Goal: Task Accomplishment & Management: Complete application form

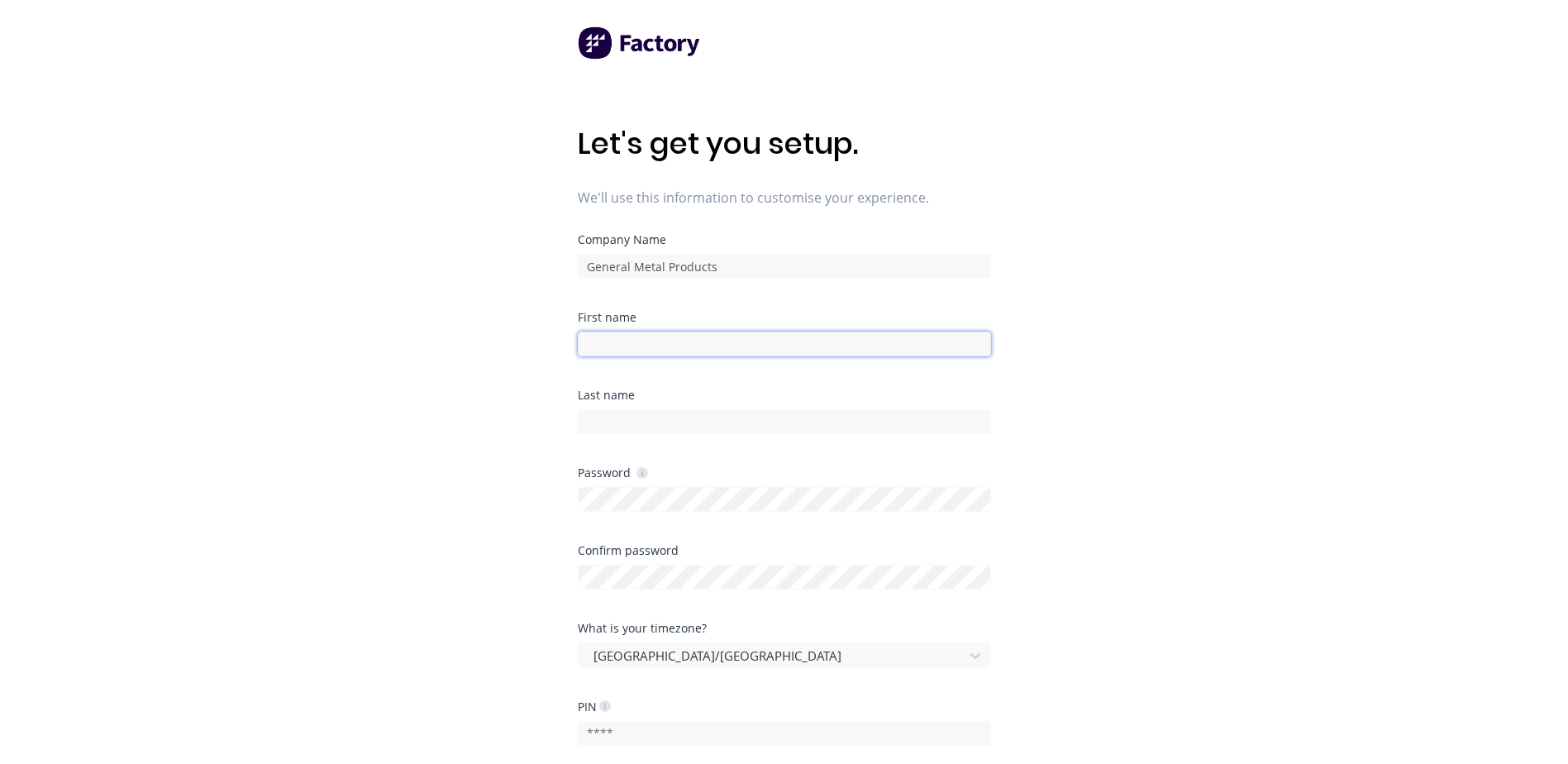
click at [729, 348] on input at bounding box center [784, 344] width 413 height 25
type input "Emma"
type input "Buist"
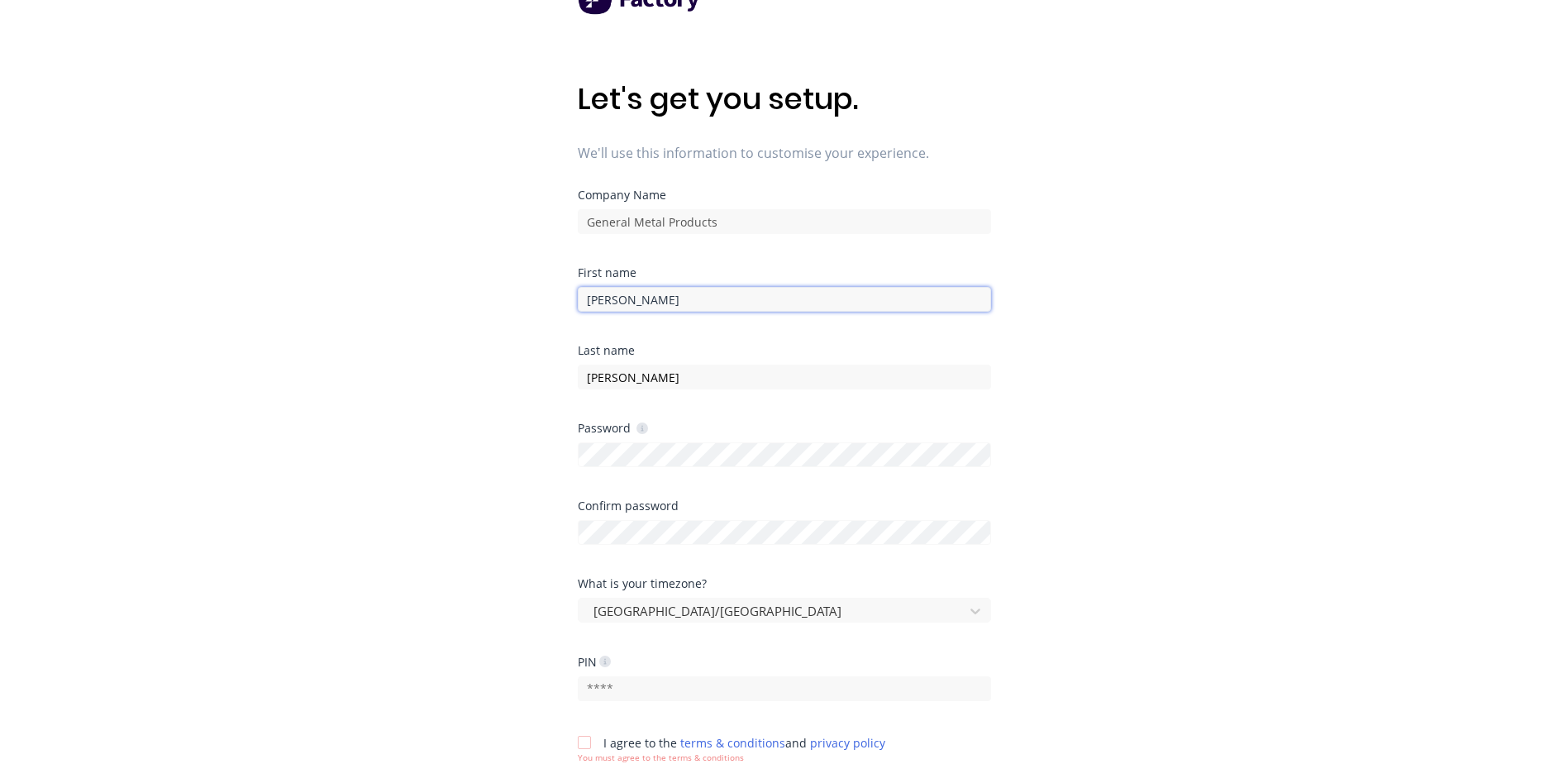
scroll to position [83, 0]
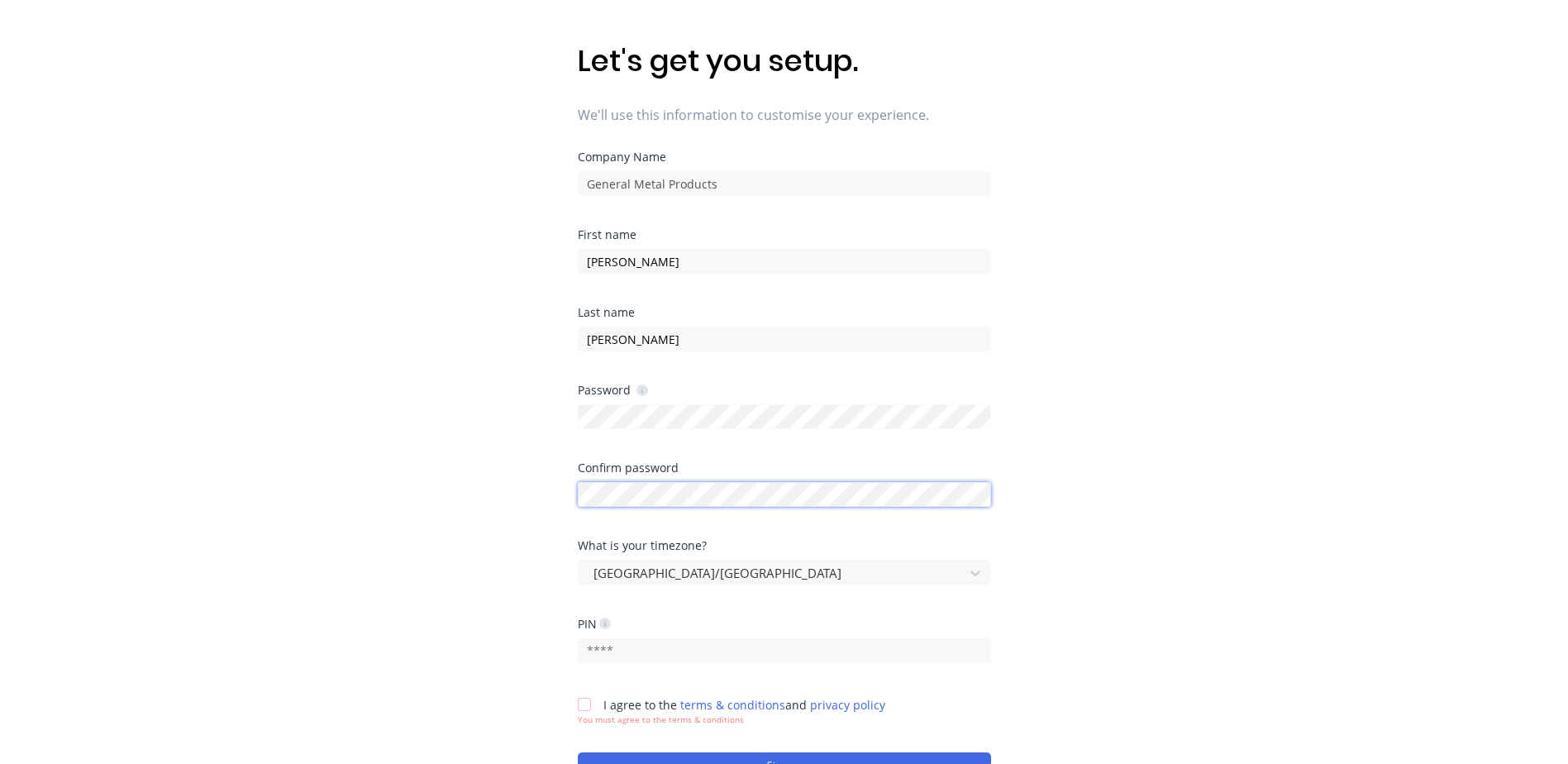
click at [718, 494] on div at bounding box center [784, 493] width 413 height 29
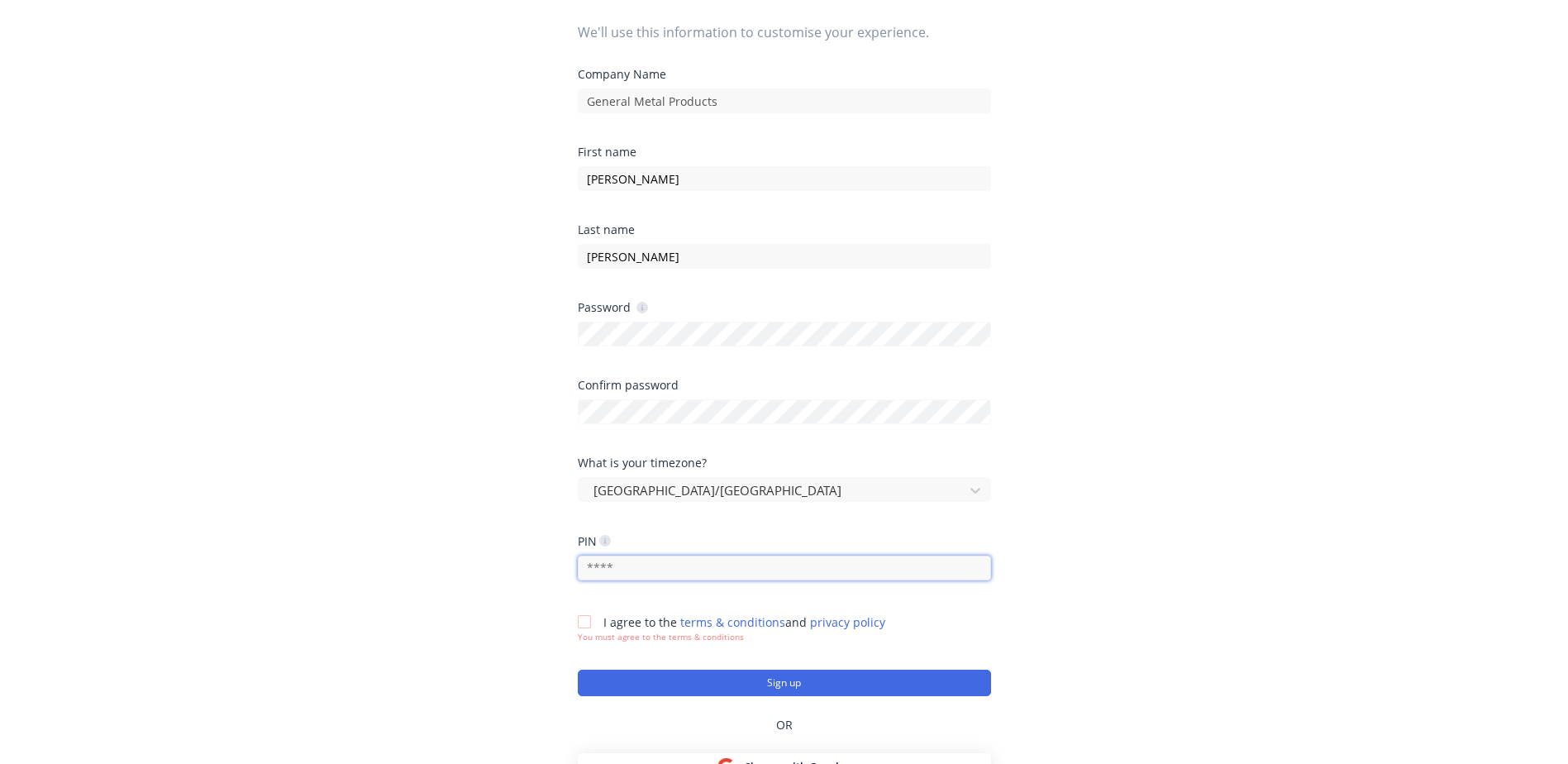
click at [664, 570] on input "text" at bounding box center [784, 568] width 413 height 25
type input "2175"
click at [587, 621] on div at bounding box center [585, 622] width 33 height 33
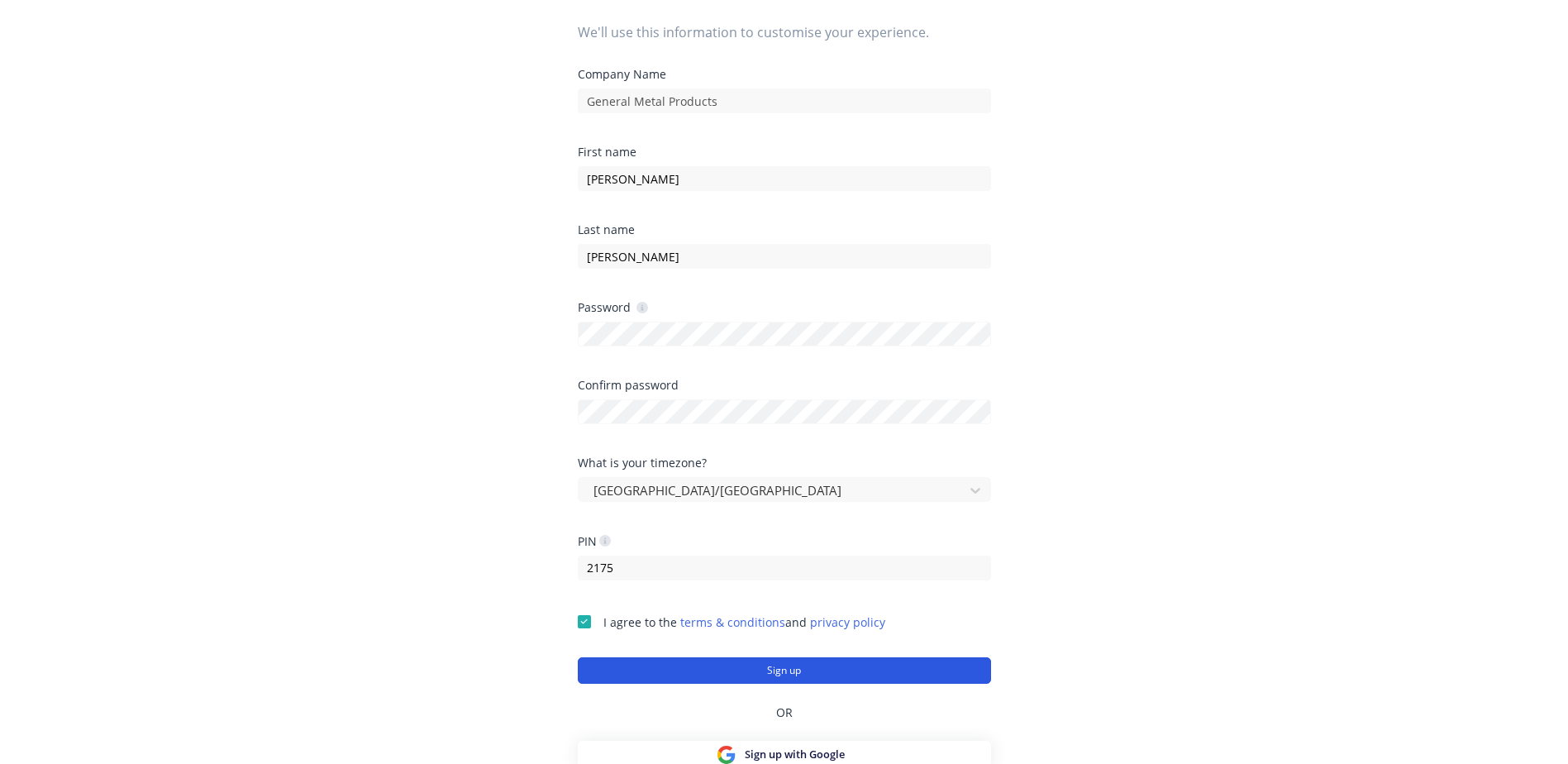
click at [834, 670] on button "Sign up" at bounding box center [784, 670] width 413 height 26
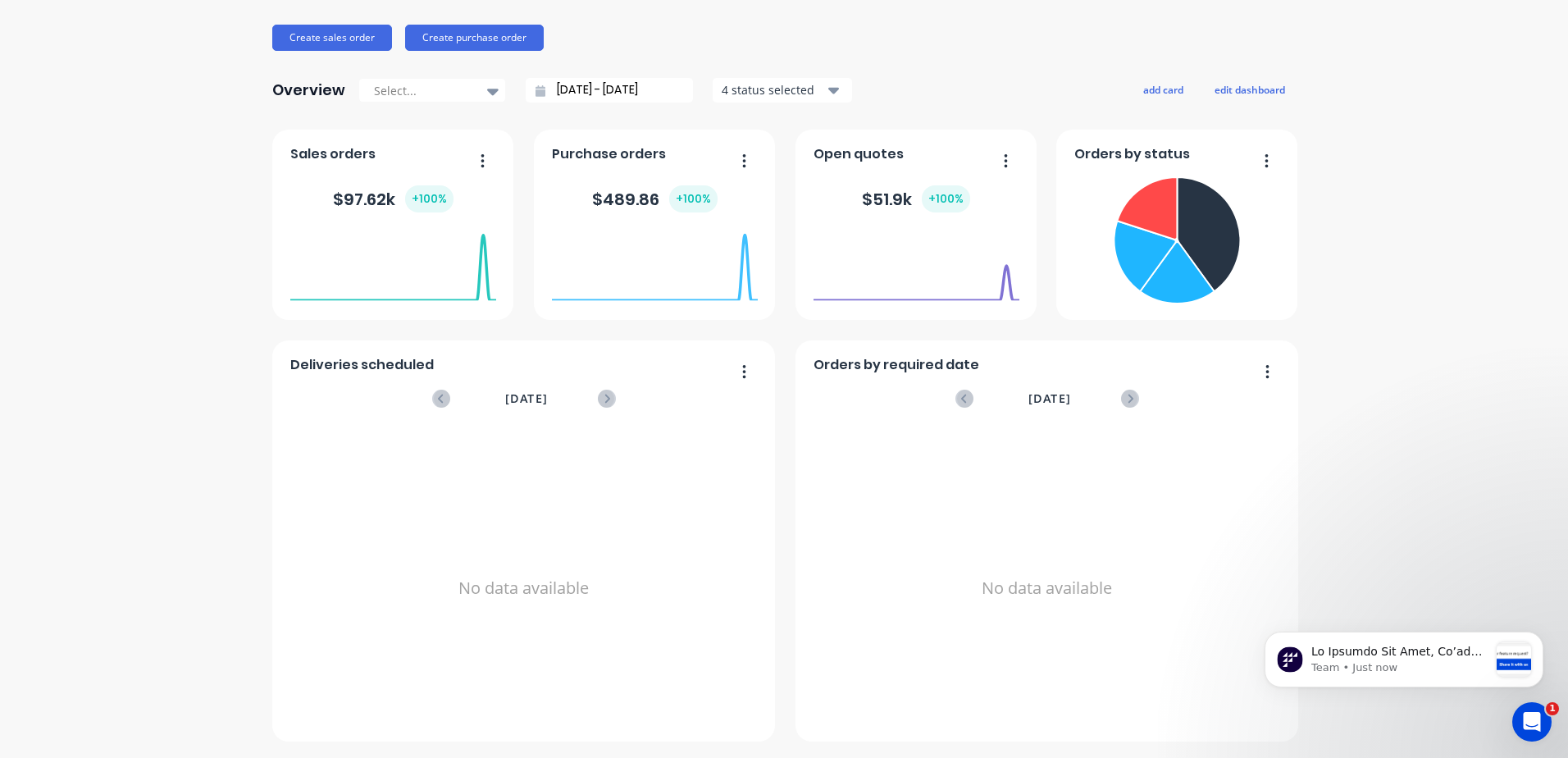
scroll to position [98, 0]
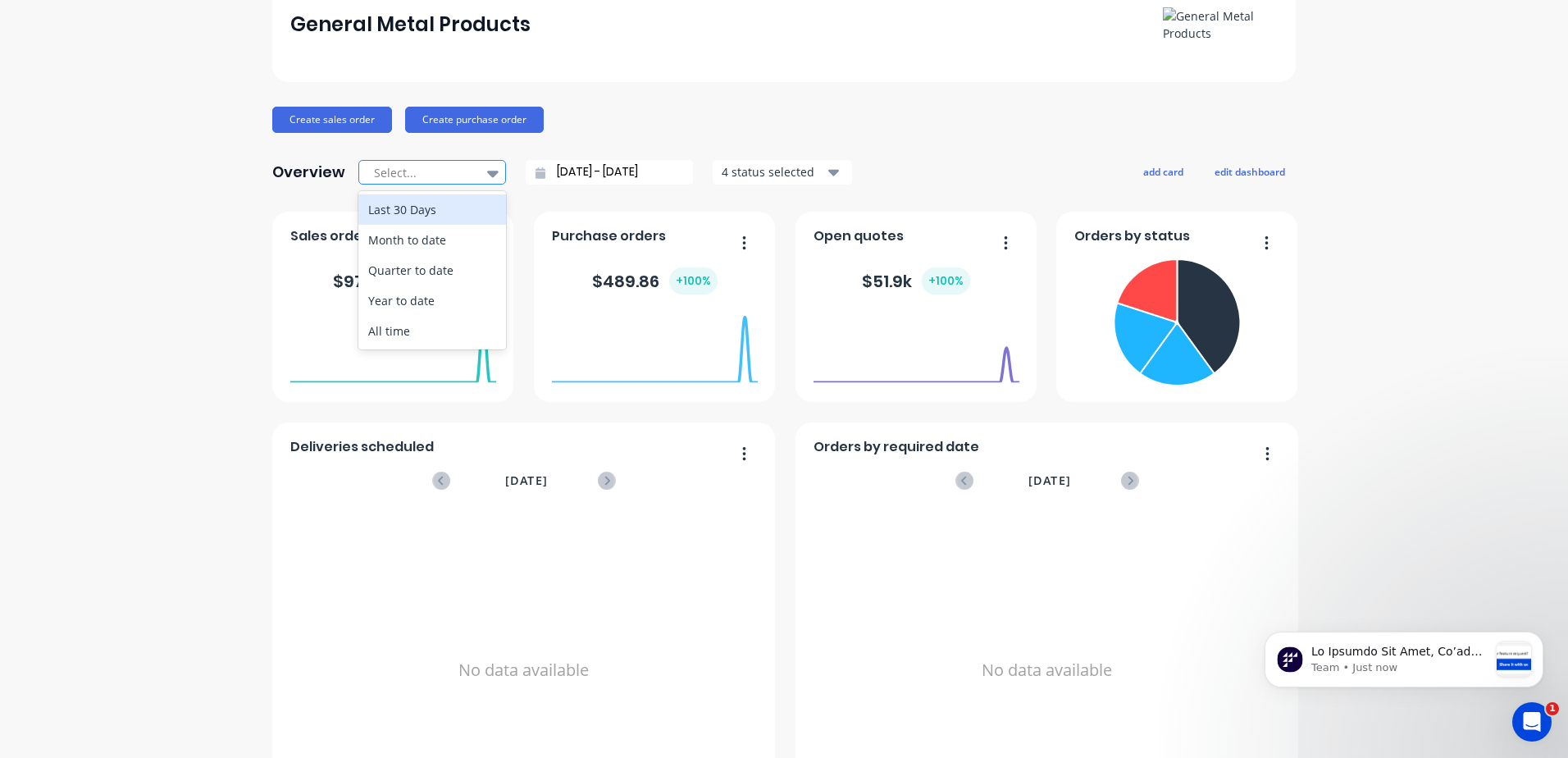
click at [481, 171] on div at bounding box center [493, 173] width 25 height 28
click at [178, 186] on div "General Metal Products Create sales order Create purchase order Overview Select…" at bounding box center [784, 395] width 1568 height 856
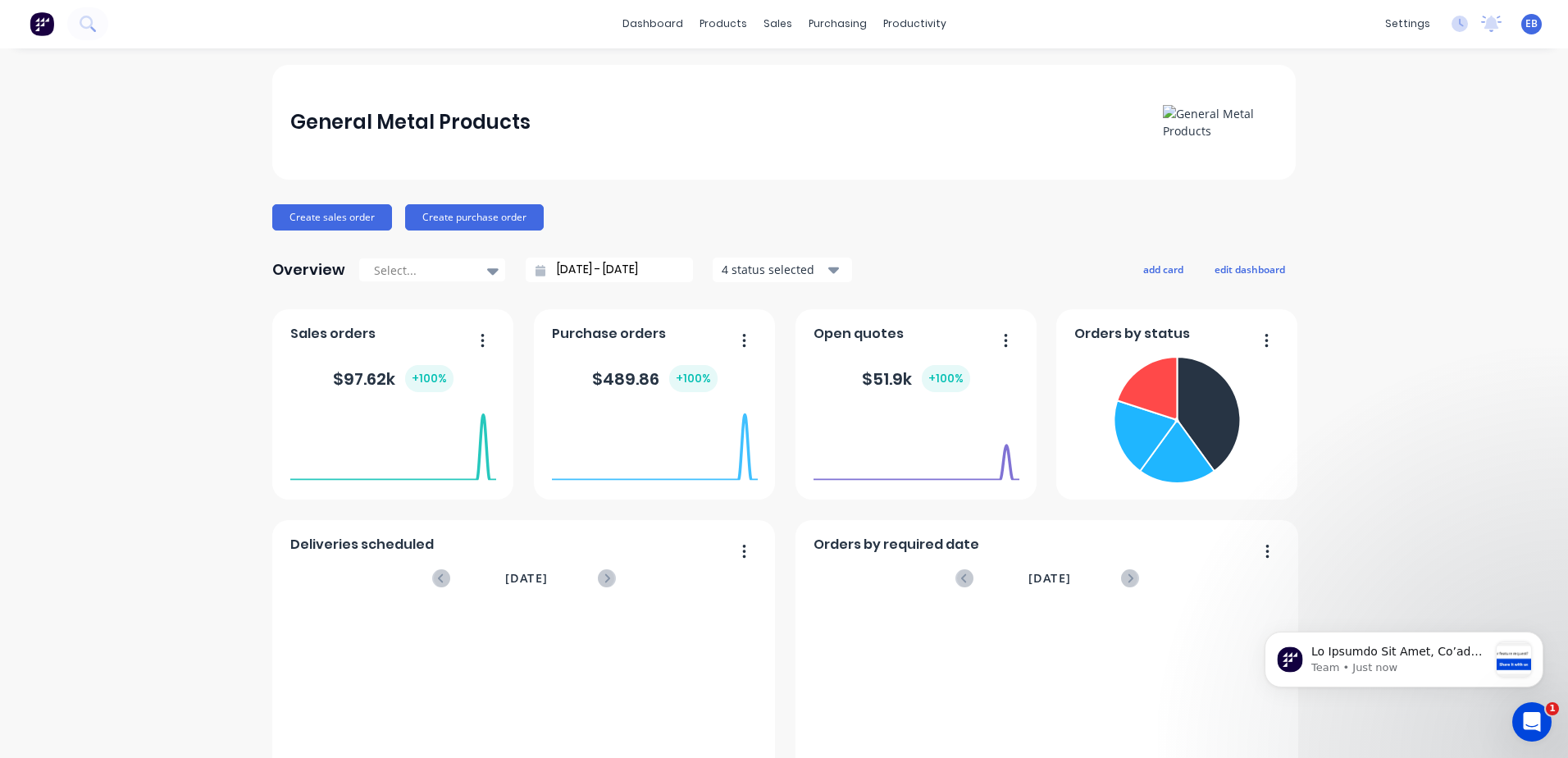
scroll to position [0, 0]
click at [92, 25] on icon at bounding box center [86, 22] width 13 height 13
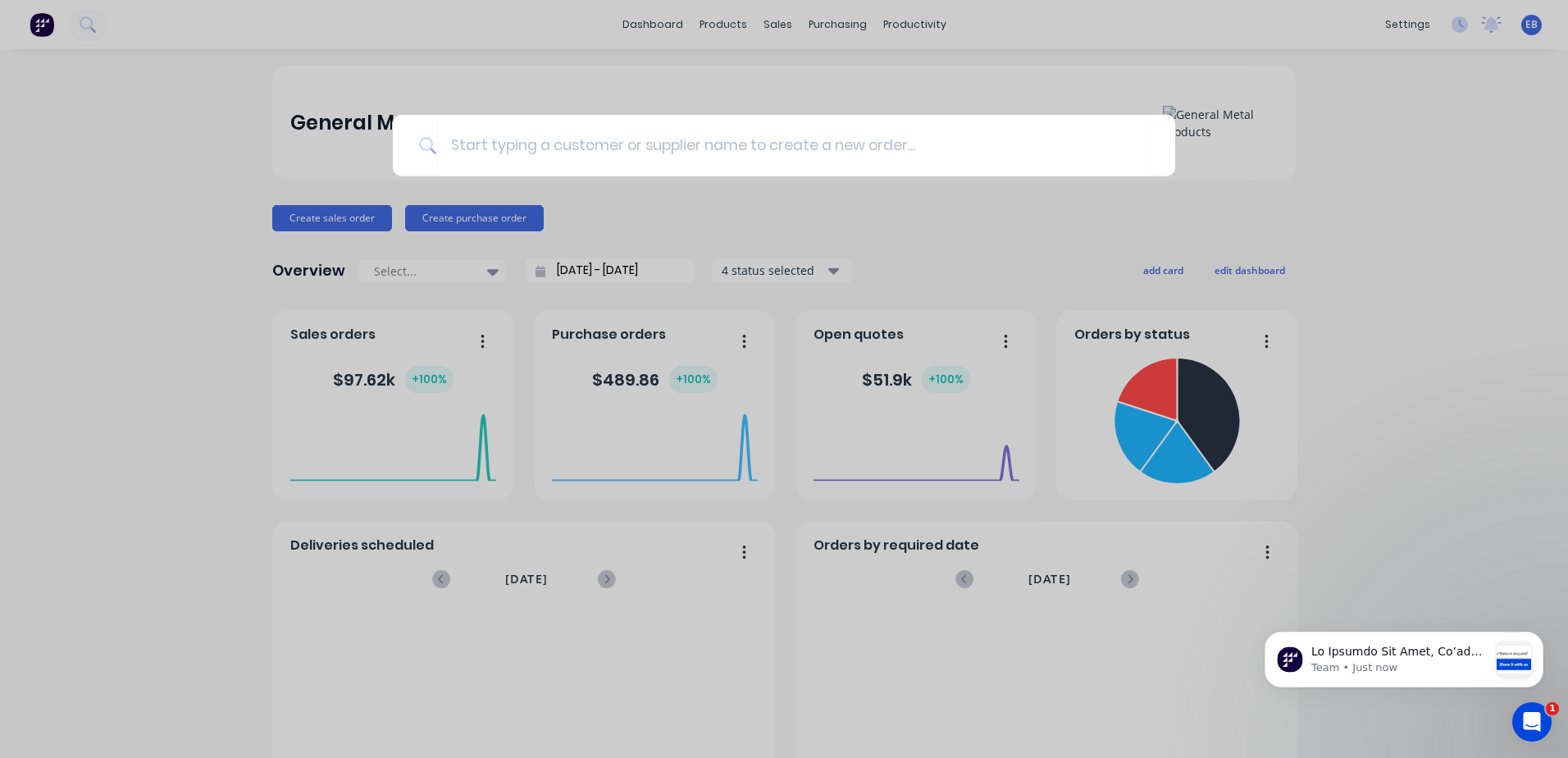
click at [1472, 175] on div at bounding box center [784, 379] width 1568 height 758
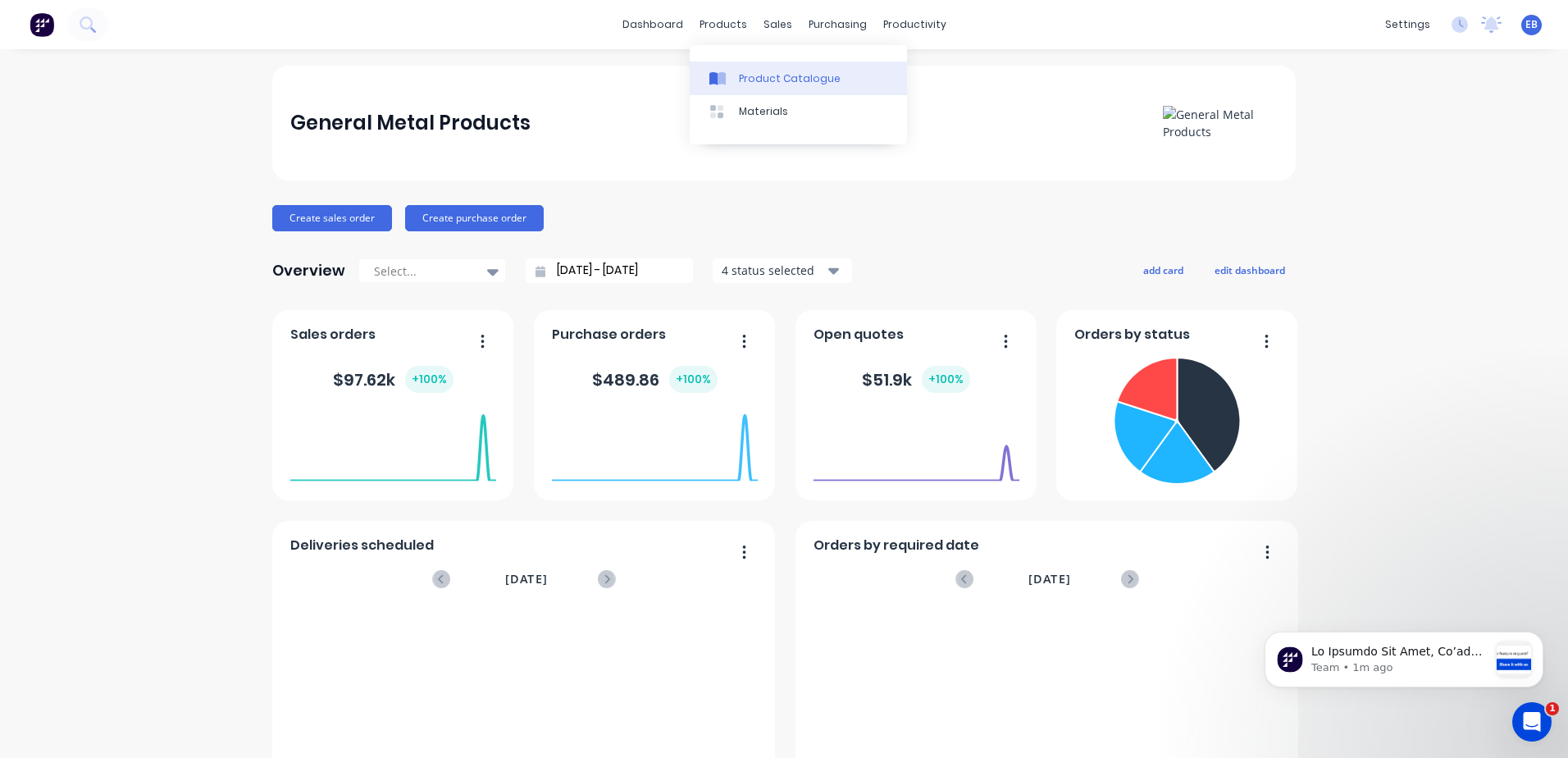
click at [757, 83] on div "Product Catalogue" at bounding box center [790, 79] width 102 height 15
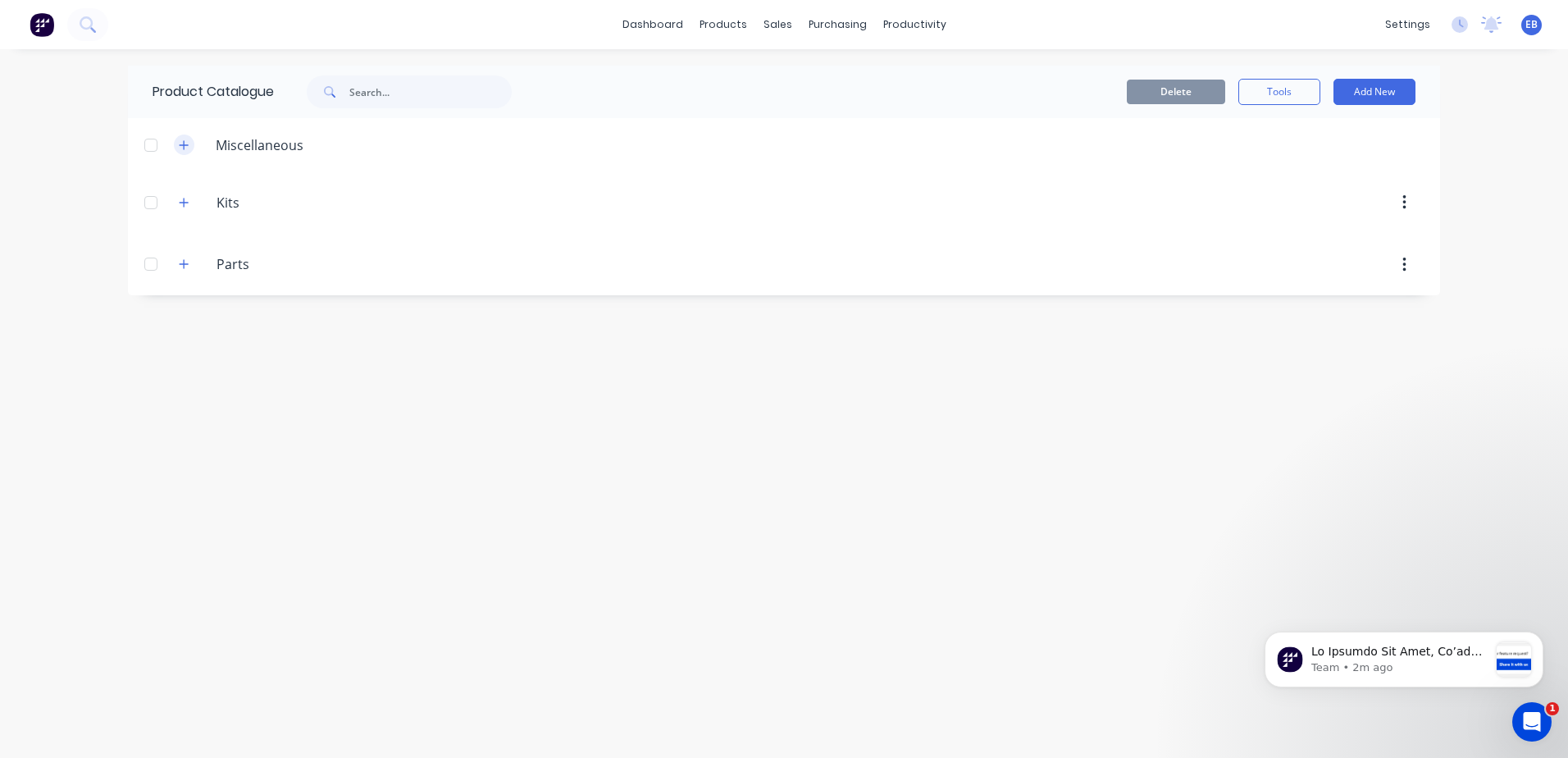
click at [187, 145] on icon "button" at bounding box center [184, 145] width 9 height 9
click at [183, 146] on icon "button" at bounding box center [183, 145] width 10 height 12
click at [766, 25] on div "sales" at bounding box center [777, 25] width 45 height 25
click at [818, 80] on div "Sales Orders" at bounding box center [838, 79] width 67 height 15
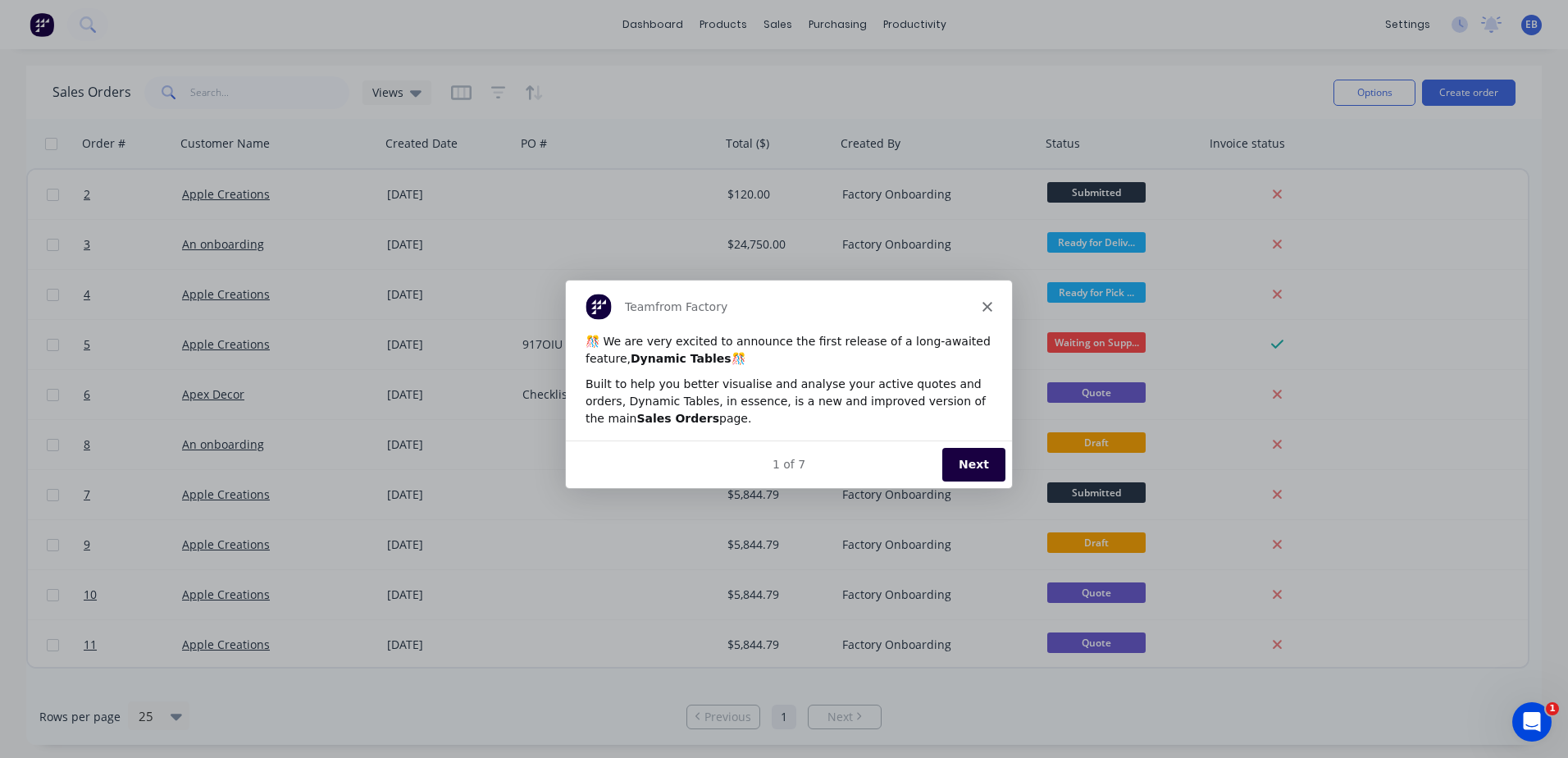
click at [993, 302] on div "Team from Factory" at bounding box center [787, 305] width 446 height 53
click at [986, 305] on polygon "Close" at bounding box center [986, 305] width 10 height 10
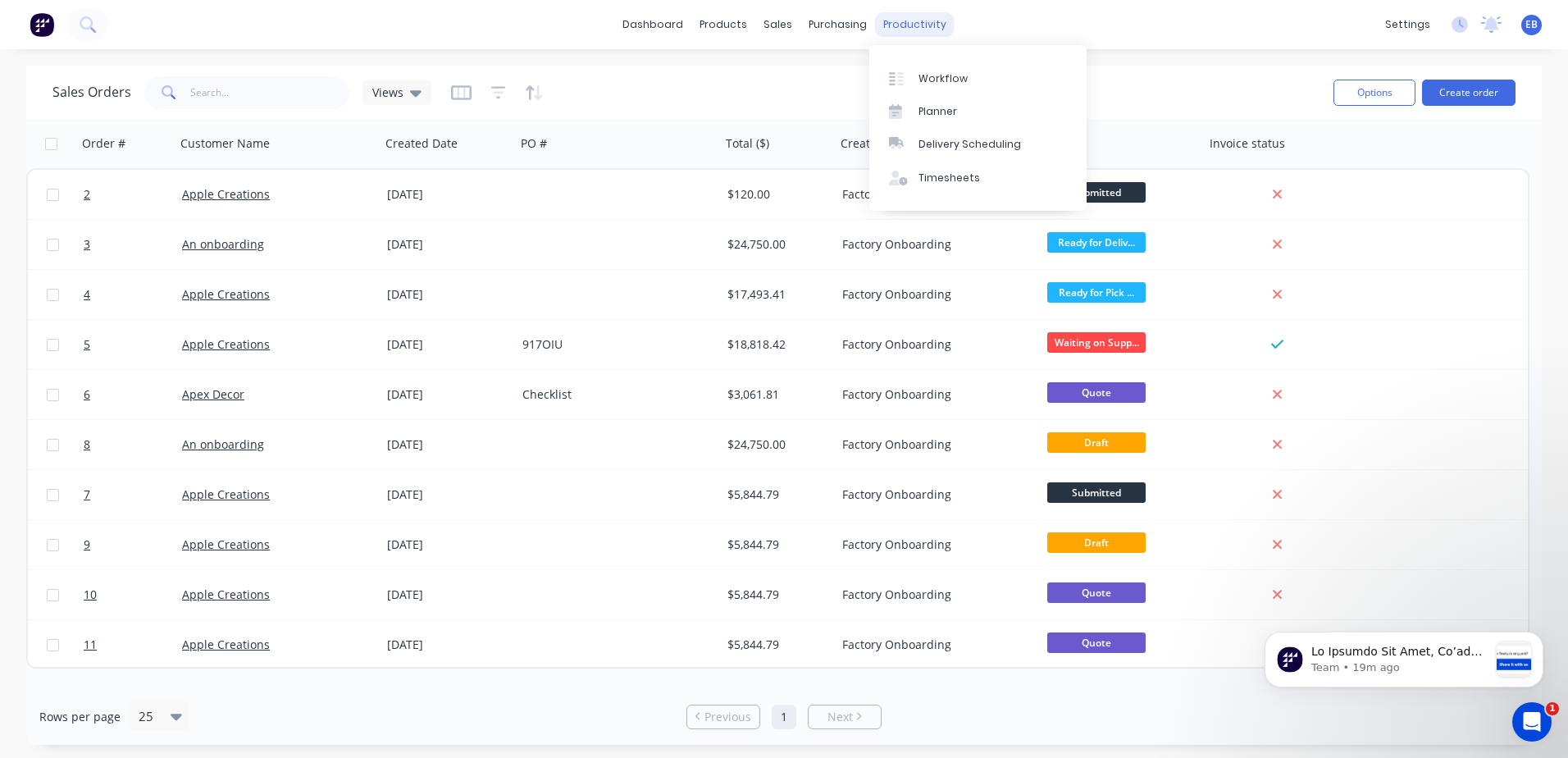
click at [894, 27] on div "productivity" at bounding box center [914, 25] width 80 height 25
click at [938, 75] on div "Workflow" at bounding box center [943, 79] width 49 height 15
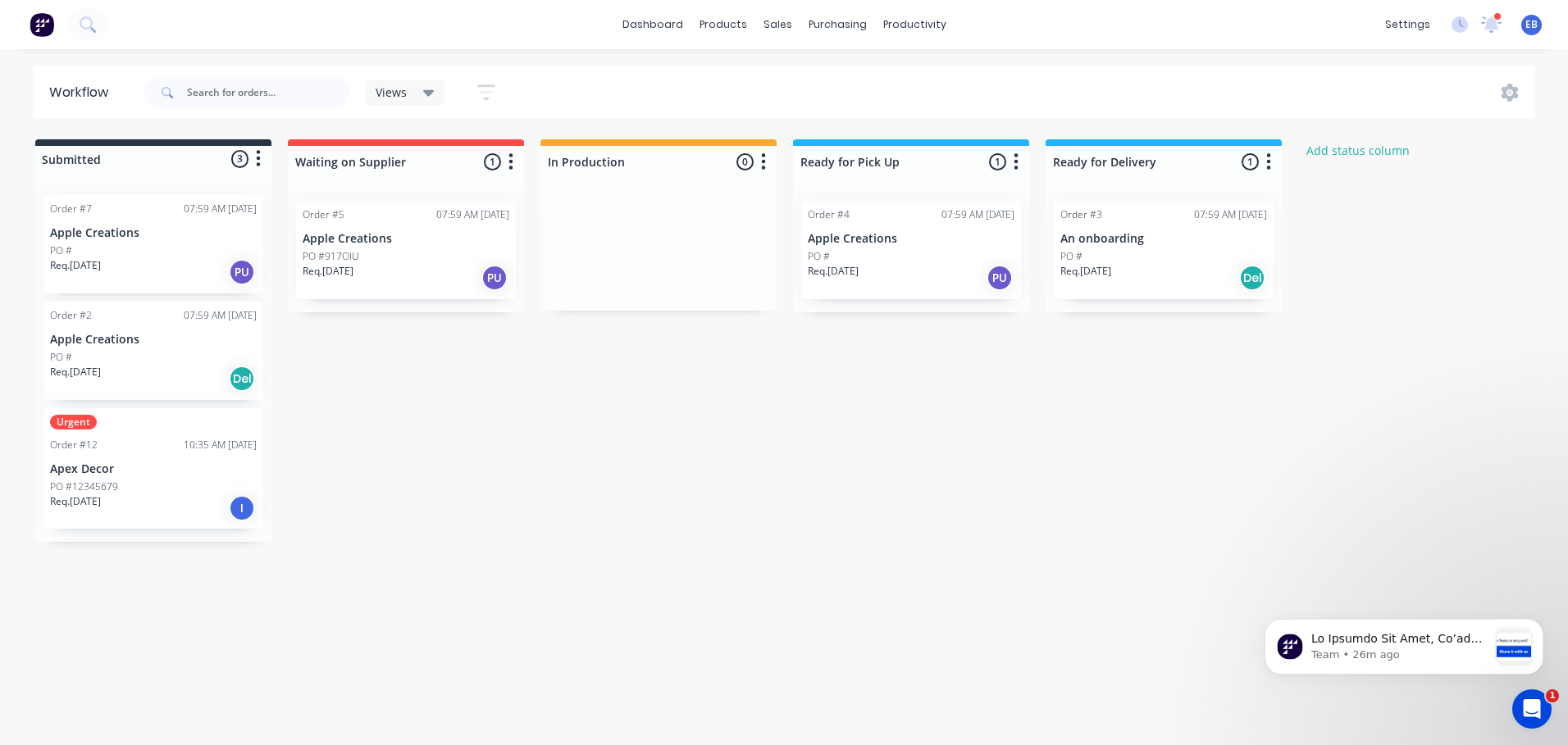
click at [510, 165] on icon "button" at bounding box center [511, 162] width 5 height 21
click at [431, 247] on button "Summaries" at bounding box center [439, 251] width 164 height 27
